Goal: Task Accomplishment & Management: Complete application form

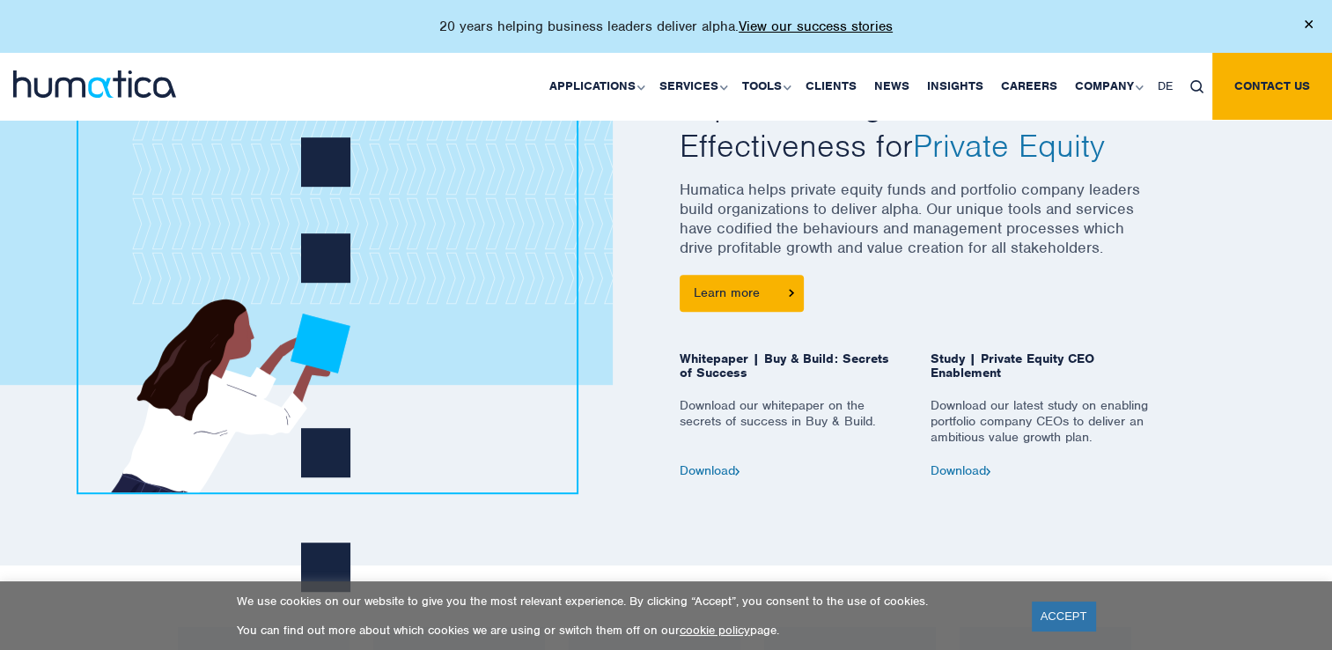
scroll to position [800, 0]
click at [1027, 92] on link "Careers" at bounding box center [1029, 86] width 74 height 67
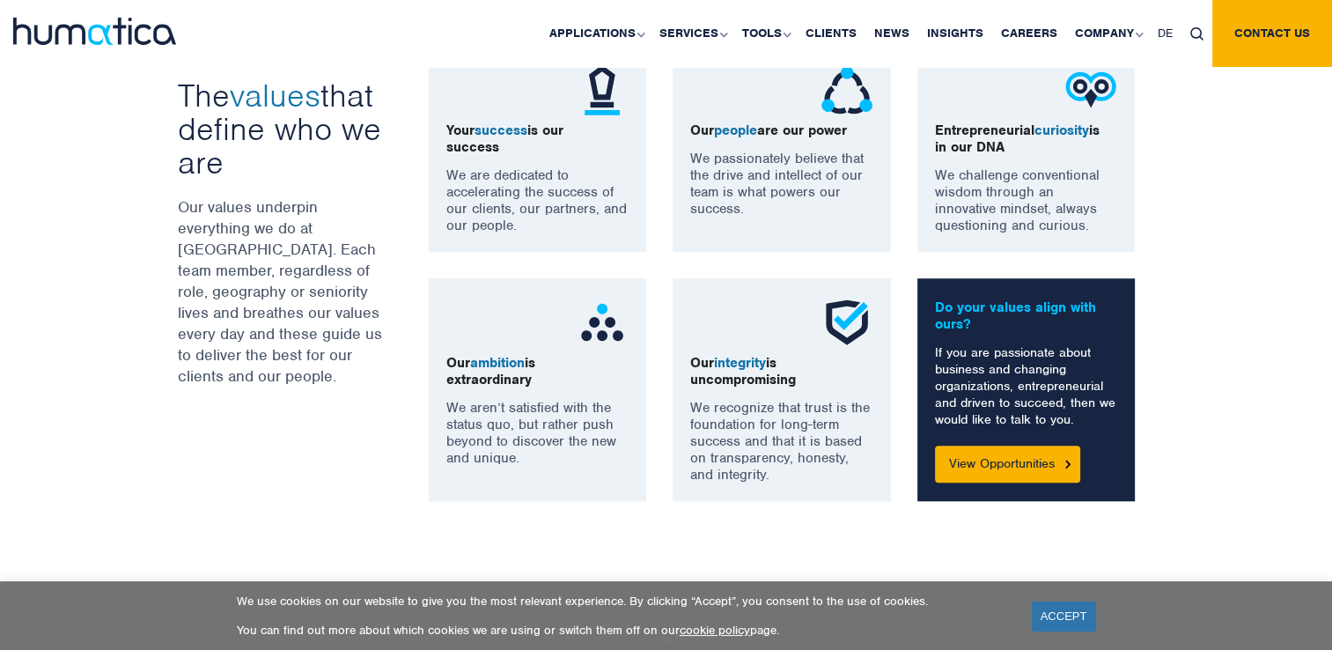
scroll to position [1422, 0]
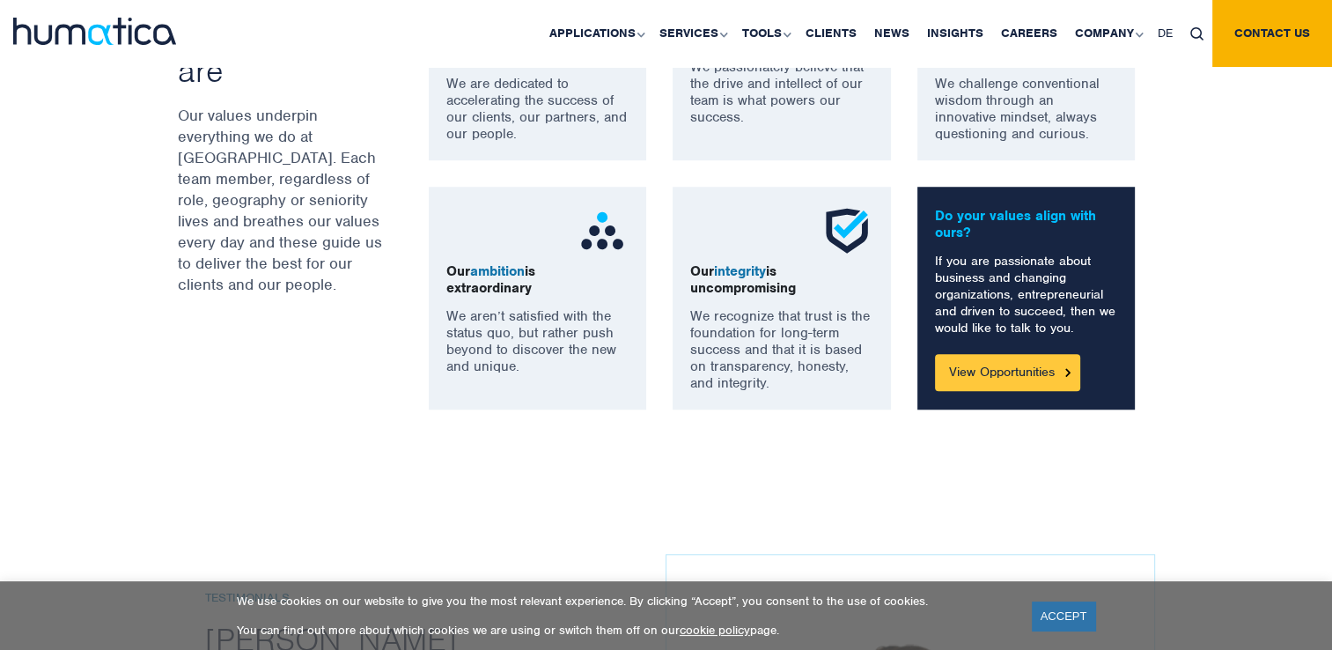
click at [1031, 372] on link "View Opportunities" at bounding box center [1007, 372] width 145 height 37
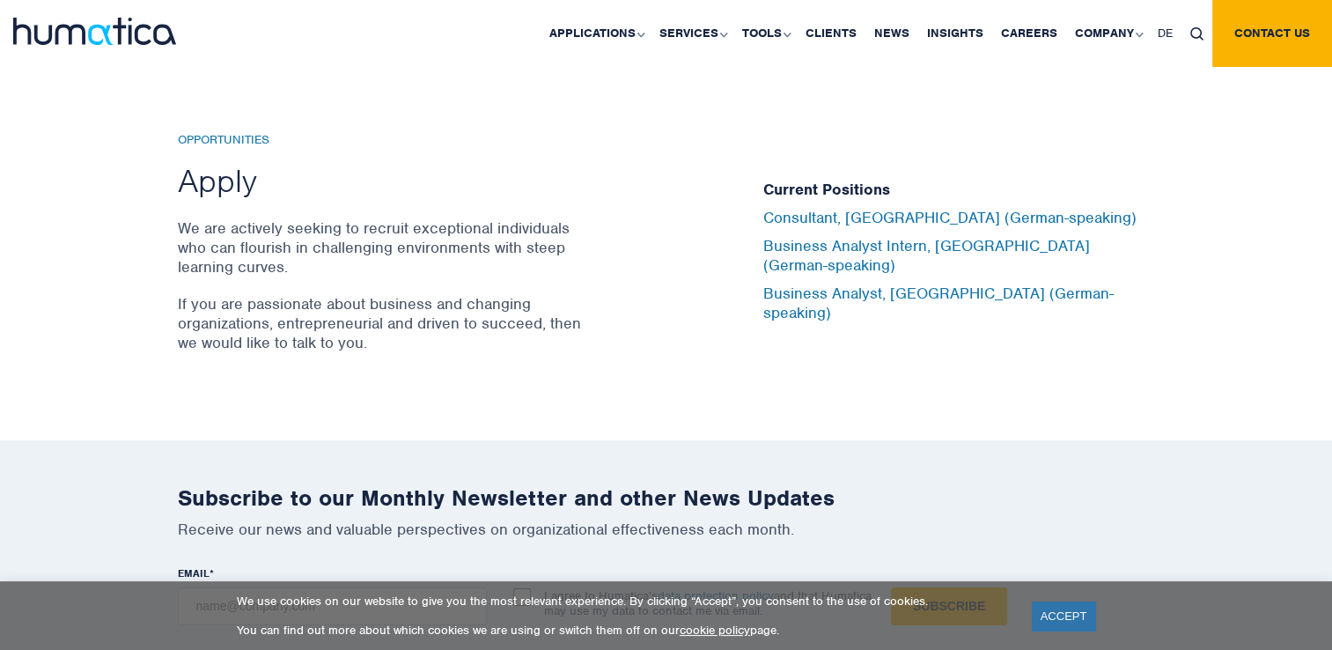
scroll to position [5805, 0]
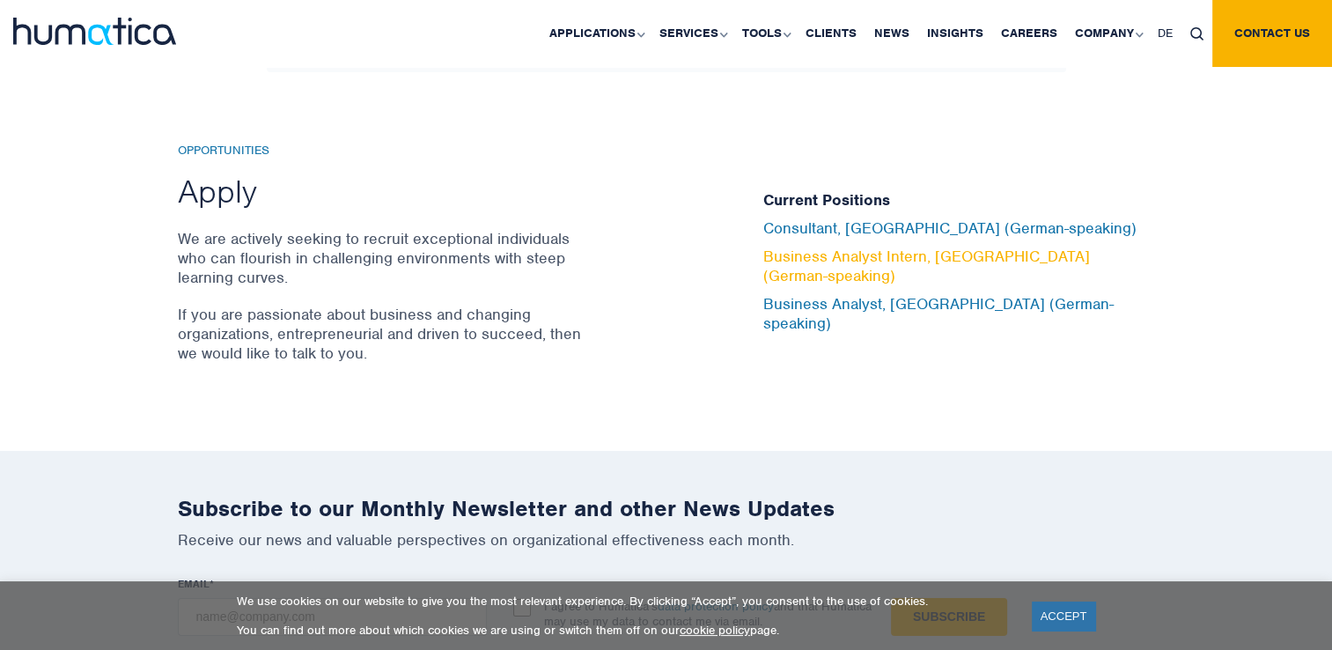
click at [1090, 267] on link "Business Analyst Intern, Munich (German-speaking)" at bounding box center [926, 266] width 327 height 39
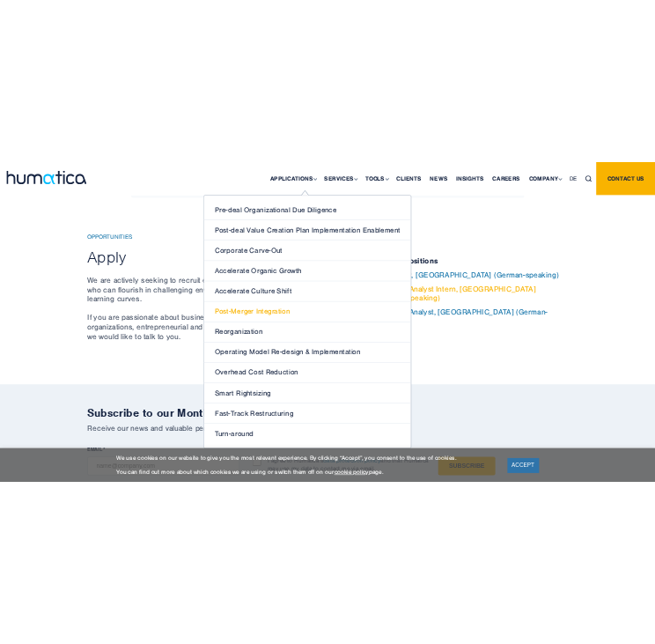
scroll to position [5822, 0]
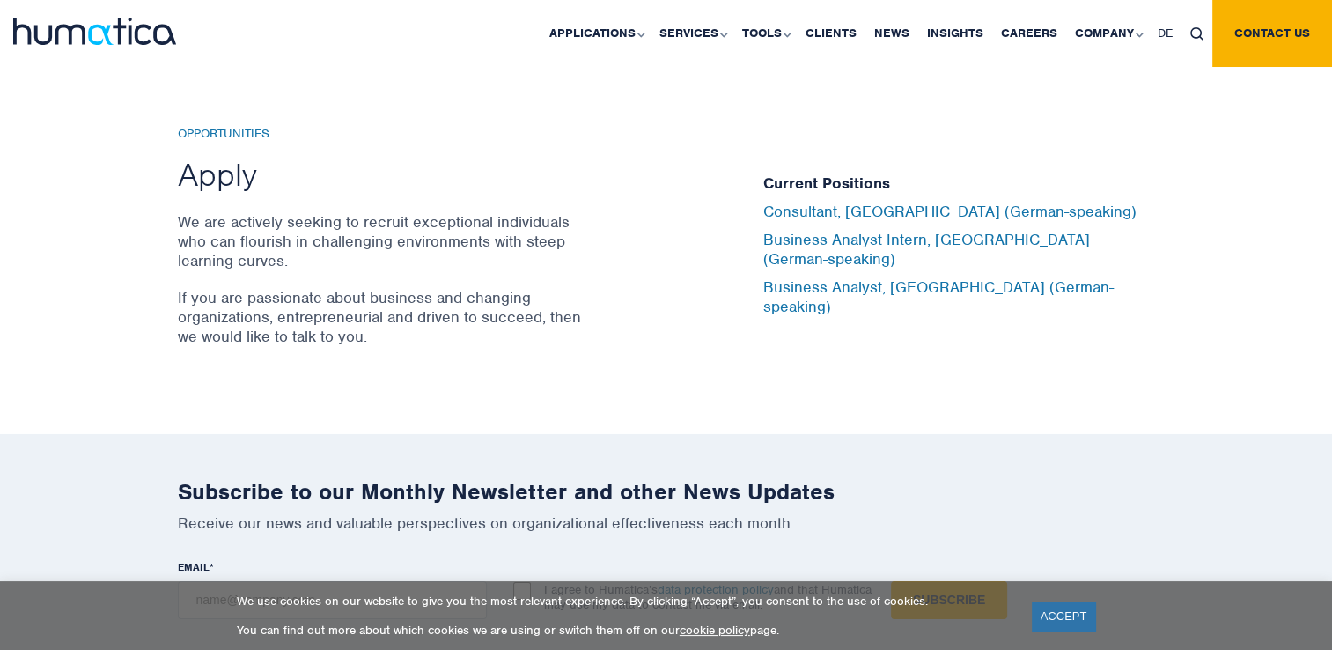
click at [288, 340] on div "Opportunities Apply We are actively seeking to recruit exceptional individuals …" at bounding box center [457, 246] width 559 height 238
click at [989, 247] on link "Business Analyst Intern, Munich (German-speaking)" at bounding box center [926, 249] width 327 height 39
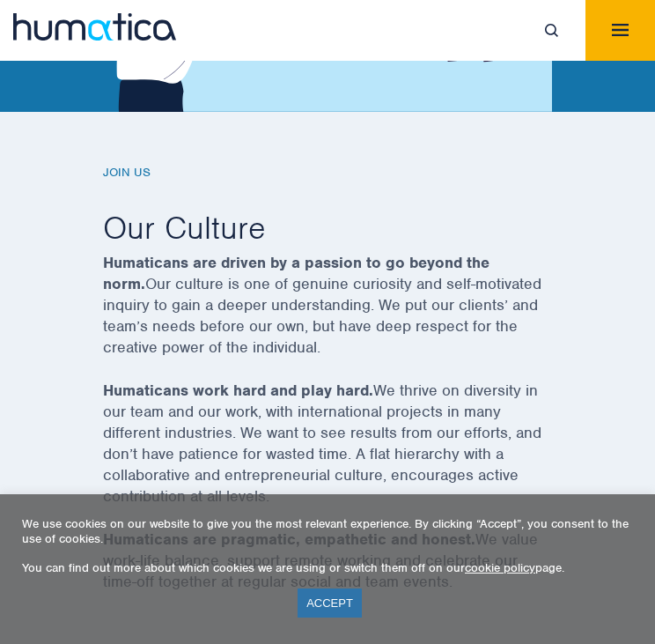
scroll to position [401, 0]
